Goal: Task Accomplishment & Management: Manage account settings

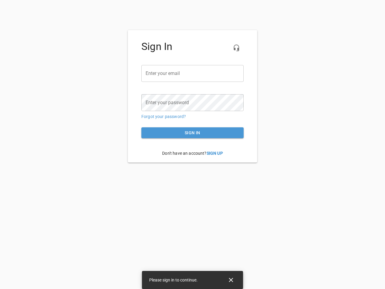
click at [236, 48] on icon "button" at bounding box center [236, 47] width 7 height 7
click at [193, 73] on input "email" at bounding box center [192, 73] width 102 height 17
click at [231, 280] on icon "Close" at bounding box center [231, 280] width 4 height 4
